Goal: Navigation & Orientation: Go to known website

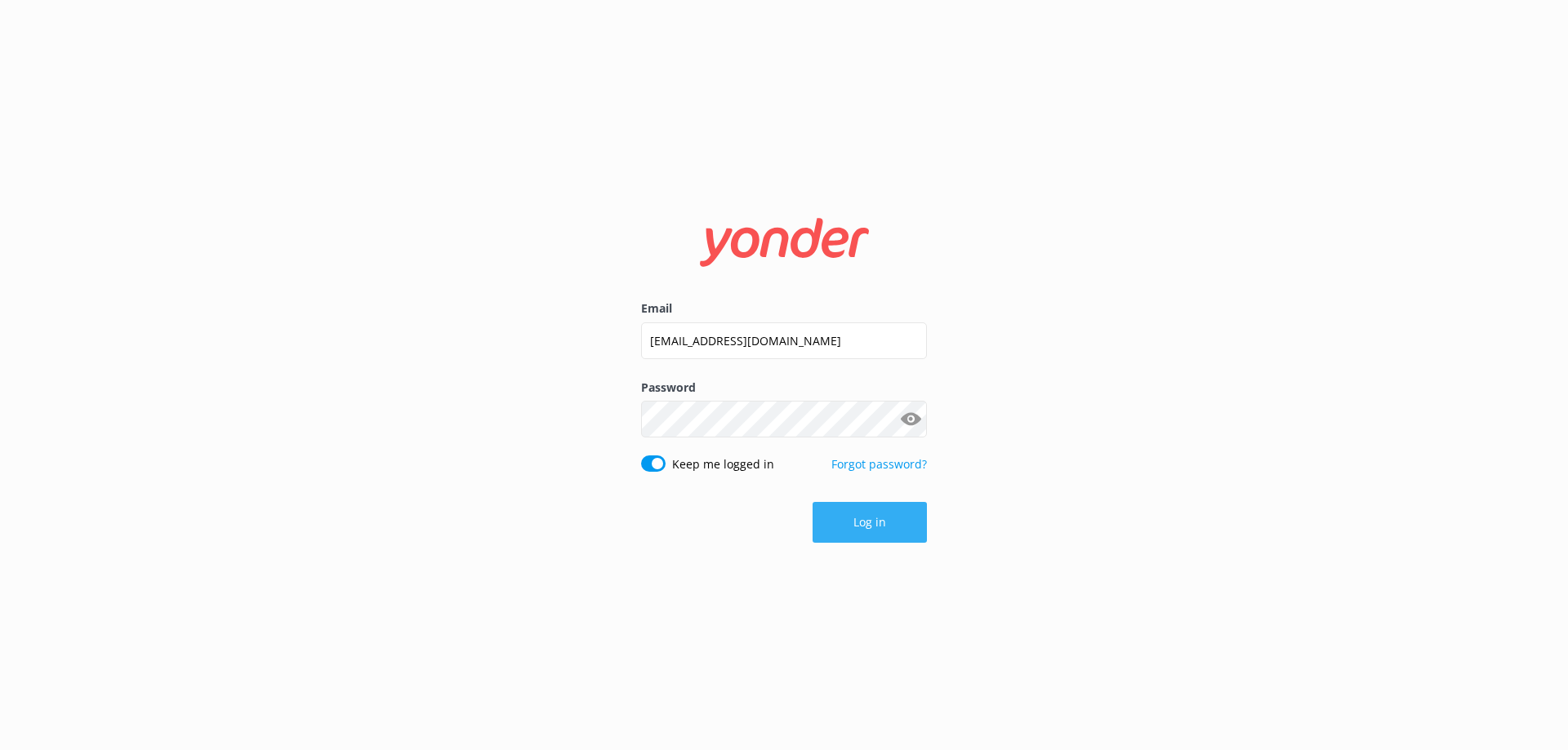
click at [852, 515] on button "Log in" at bounding box center [870, 522] width 115 height 41
